Goal: Contribute content: Contribute content

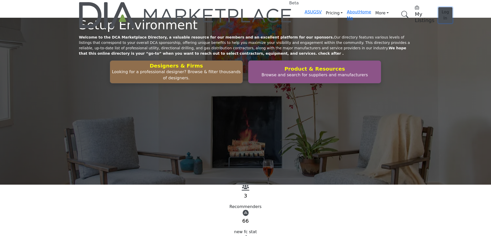
click at [441, 10] on span "Log In" at bounding box center [444, 15] width 7 height 11
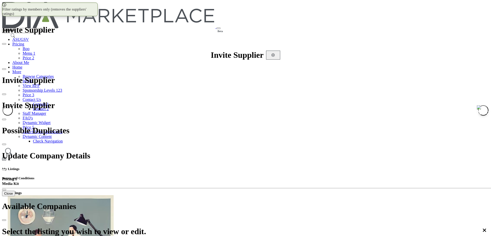
click at [485, 6] on icon at bounding box center [487, 4] width 4 height 4
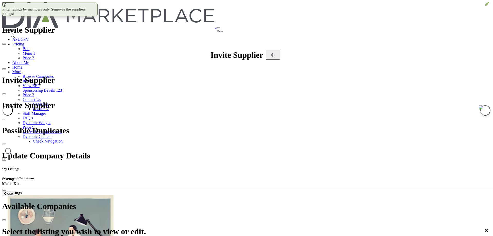
click at [485, 6] on icon at bounding box center [487, 4] width 4 height 4
type input "*****"
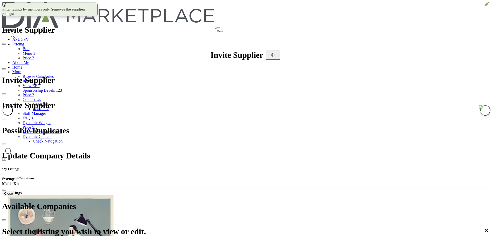
scroll to position [149, 0]
drag, startPoint x: 248, startPoint y: 171, endPoint x: 207, endPoint y: 147, distance: 47.9
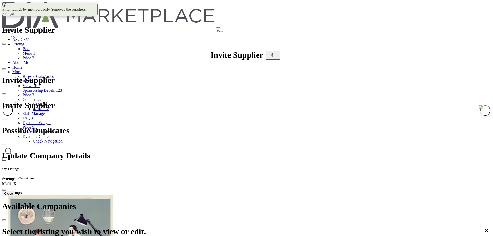
click at [485, 6] on icon at bounding box center [487, 4] width 4 height 4
type input "********"
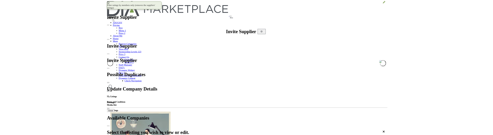
scroll to position [98, 0]
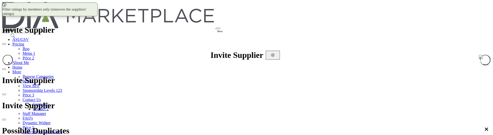
scroll to position [0, 0]
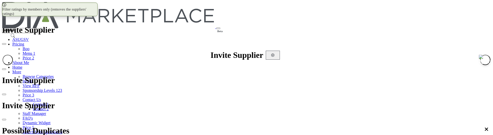
click at [485, 6] on icon at bounding box center [487, 4] width 4 height 4
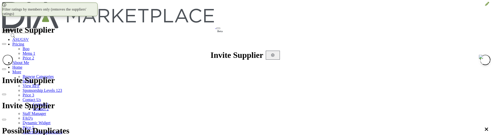
type input "**********"
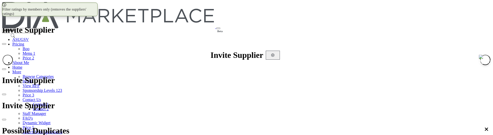
scroll to position [0, 0]
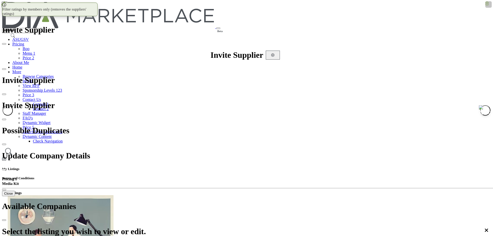
click at [485, 6] on icon at bounding box center [487, 4] width 4 height 4
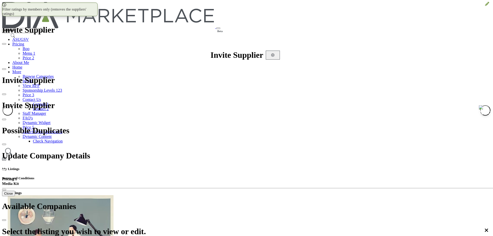
type input "*******"
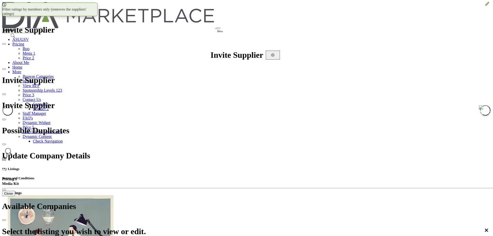
scroll to position [149, 0]
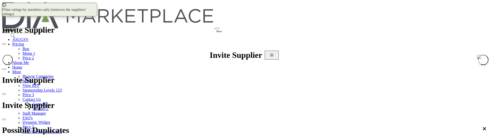
scroll to position [1024, 0]
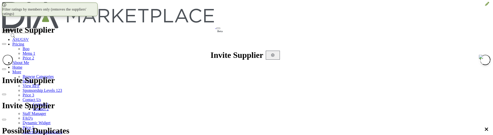
click at [485, 6] on icon at bounding box center [487, 4] width 4 height 4
type input "**********"
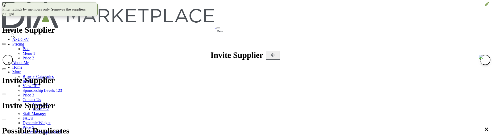
click at [485, 6] on icon at bounding box center [487, 4] width 4 height 4
type input "**********"
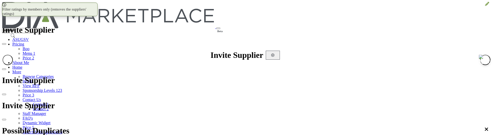
scroll to position [231, 0]
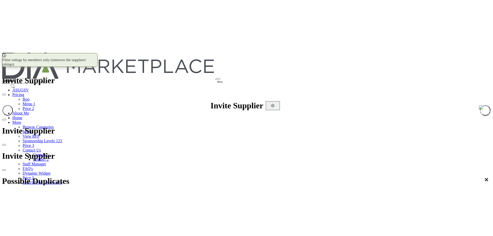
scroll to position [1024, 0]
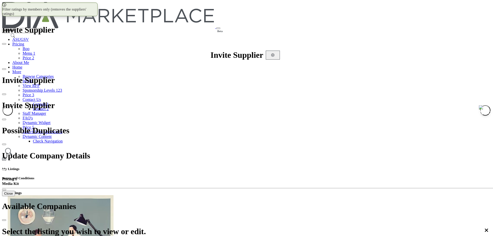
scroll to position [0, 0]
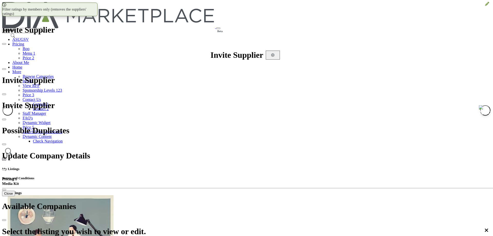
click at [485, 6] on icon at bounding box center [487, 4] width 4 height 4
drag, startPoint x: 175, startPoint y: 49, endPoint x: 305, endPoint y: 57, distance: 130.2
type input "**********"
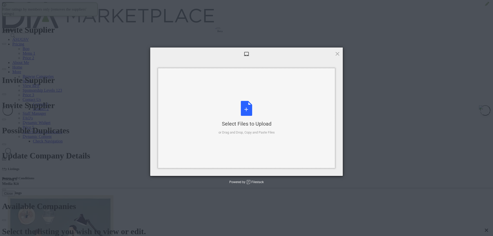
click at [246, 127] on div "Select Files to Upload" at bounding box center [247, 123] width 56 height 7
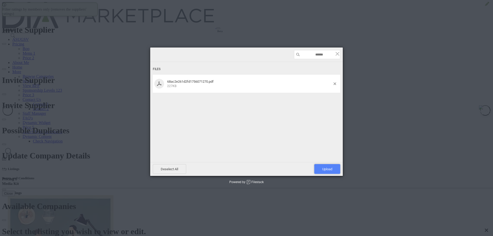
click at [333, 135] on span "Upload 1" at bounding box center [327, 169] width 26 height 10
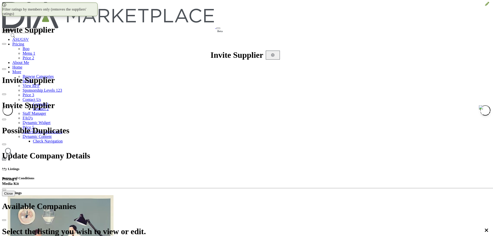
scroll to position [85, 0]
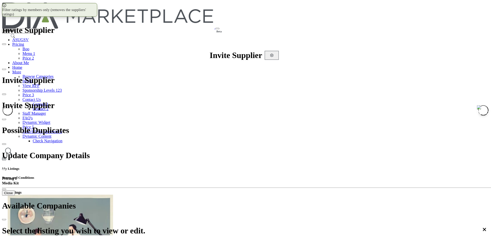
scroll to position [0, 0]
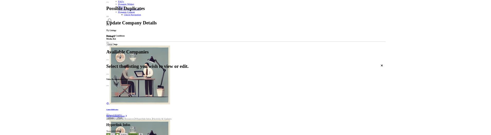
scroll to position [154, 0]
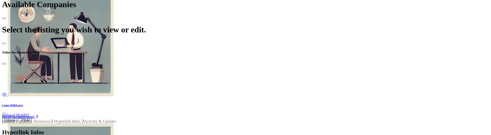
scroll to position [206, 0]
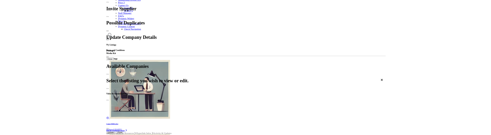
scroll to position [128, 0]
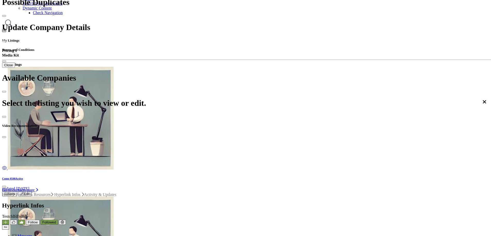
drag, startPoint x: 303, startPoint y: 163, endPoint x: 297, endPoint y: 161, distance: 6.4
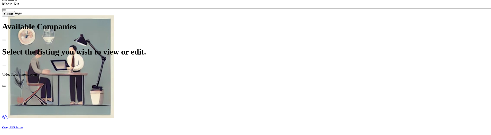
scroll to position [231, 0]
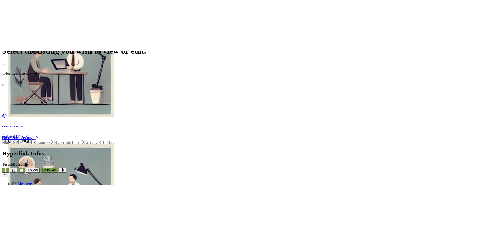
scroll to position [355, 0]
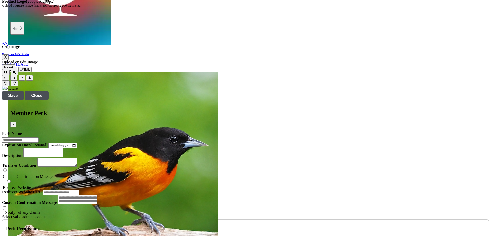
scroll to position [509, 0]
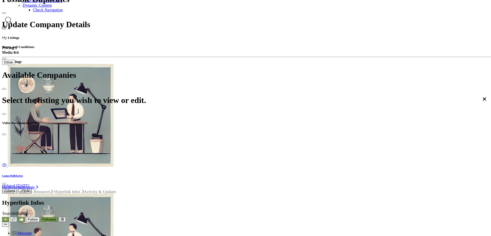
scroll to position [128, 0]
